Goal: Task Accomplishment & Management: Use online tool/utility

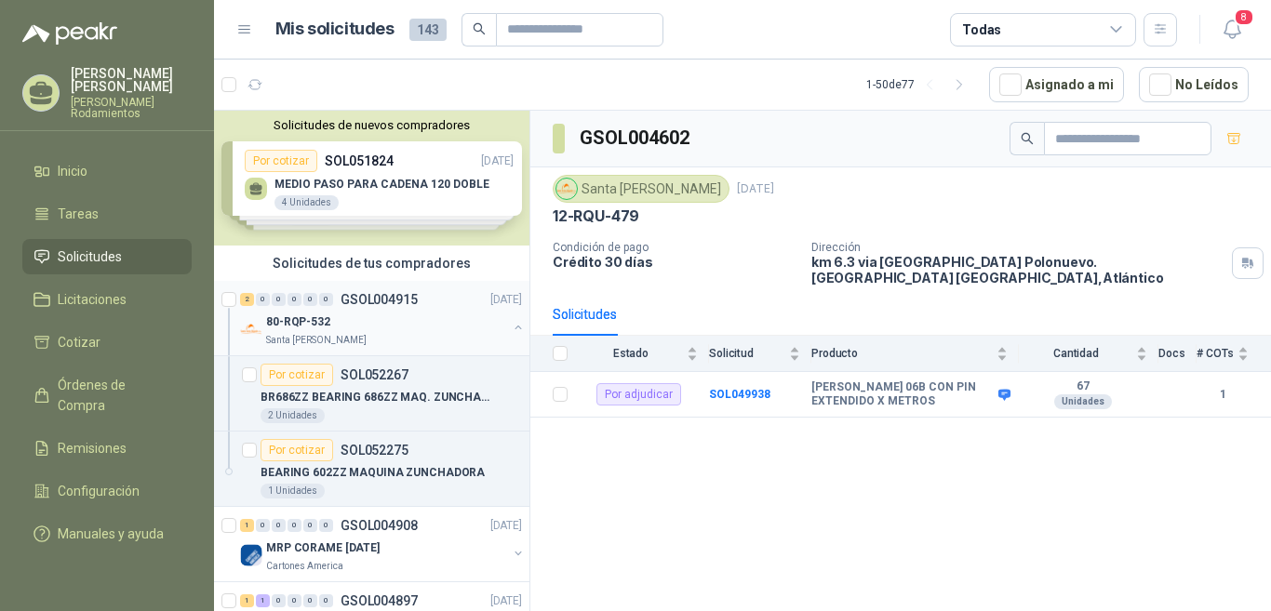
click at [407, 294] on p "GSOL004915" at bounding box center [379, 299] width 77 height 13
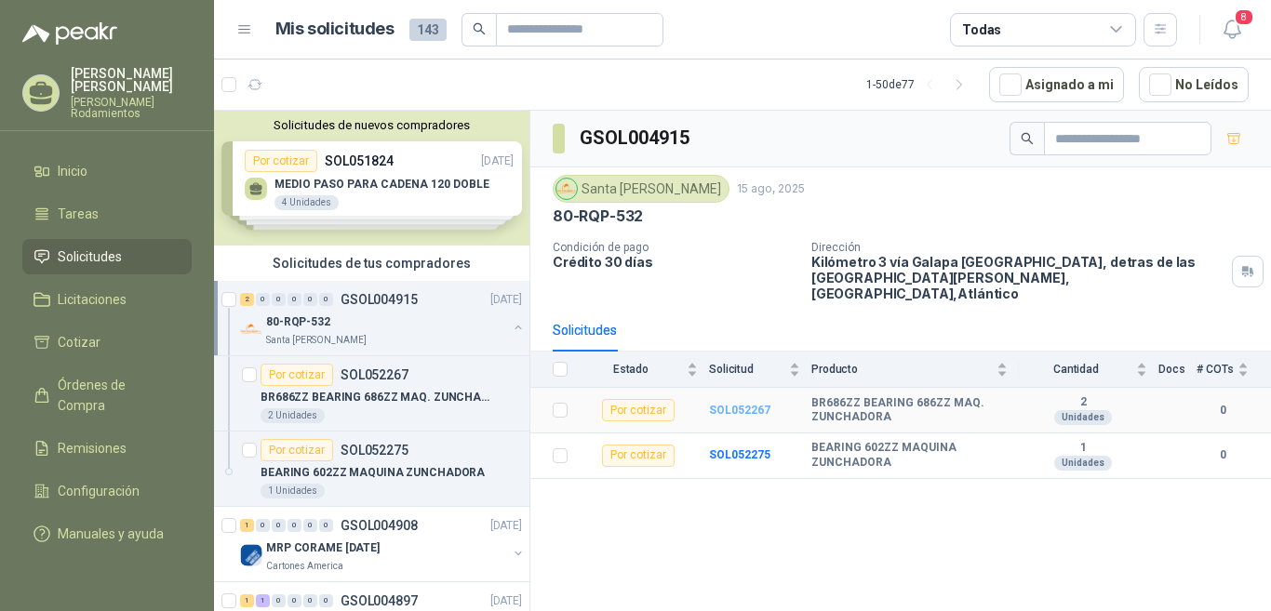
click at [754, 404] on b "SOL052267" at bounding box center [739, 410] width 61 height 13
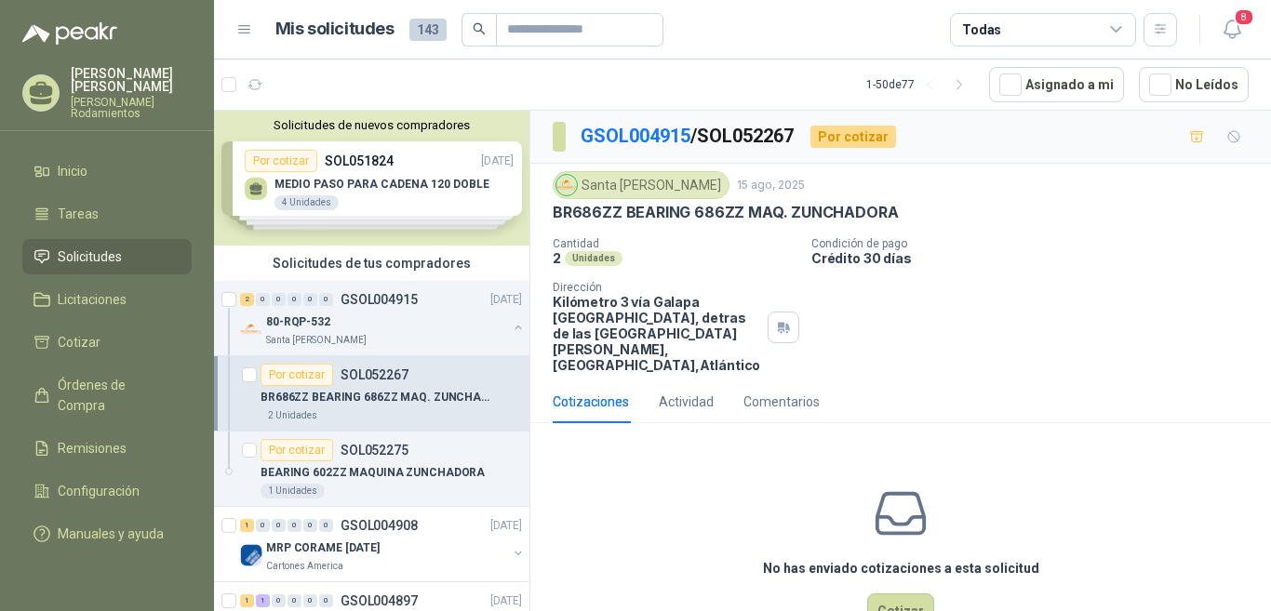
scroll to position [58, 0]
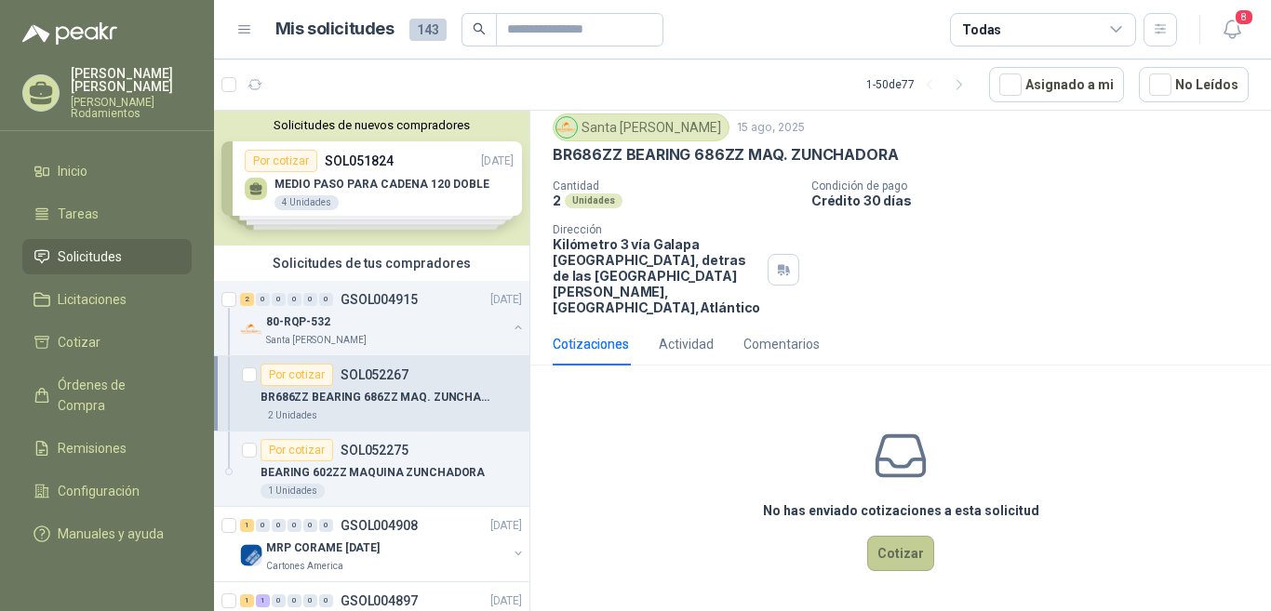
click at [889, 561] on button "Cotizar" at bounding box center [900, 553] width 67 height 35
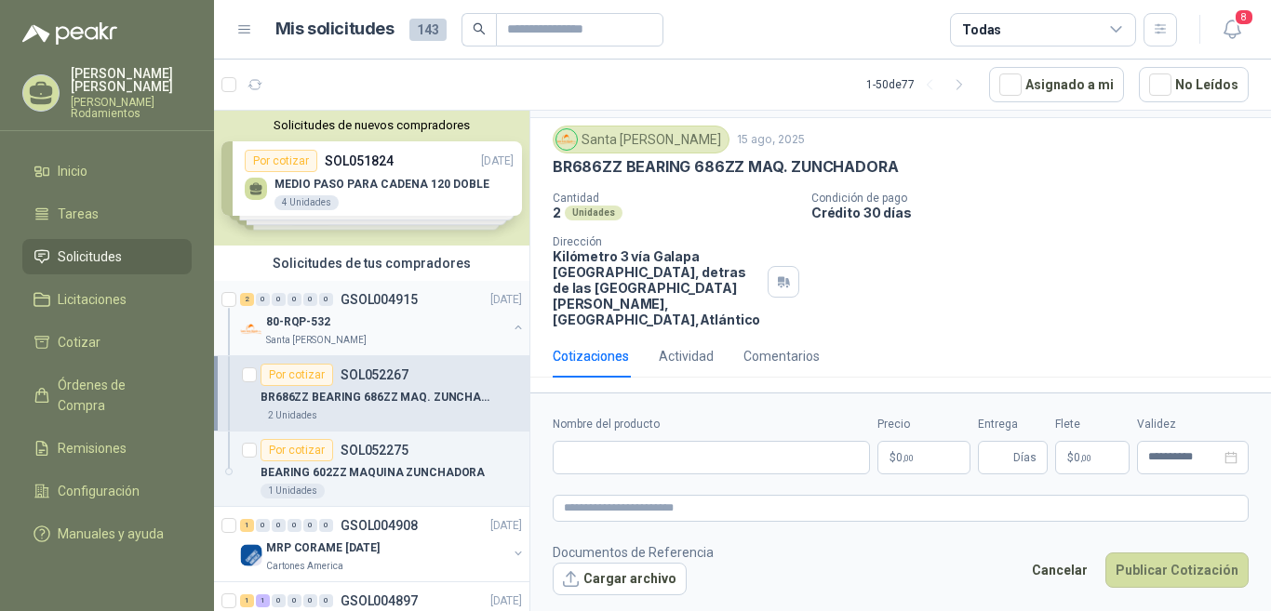
scroll to position [46, 0]
click at [621, 461] on input "Nombre del producto" at bounding box center [711, 457] width 317 height 33
type input "**********"
